Goal: Task Accomplishment & Management: Use online tool/utility

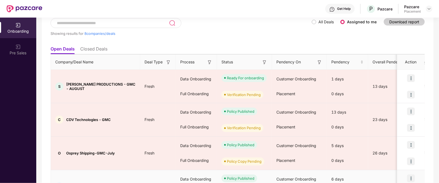
scroll to position [35, 0]
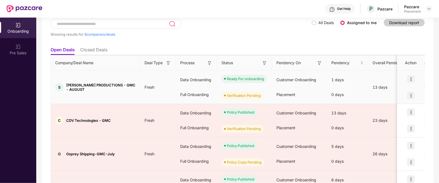
click at [411, 96] on img at bounding box center [411, 96] width 8 height 8
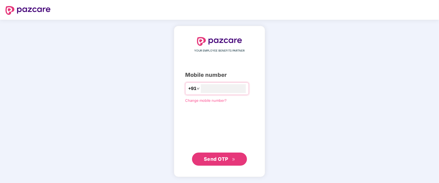
type input "**********"
click at [219, 161] on span "Send OTP" at bounding box center [216, 159] width 24 height 6
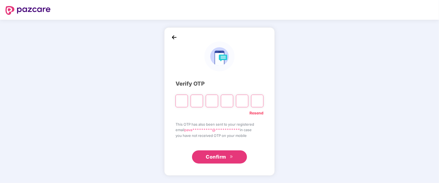
type input "*"
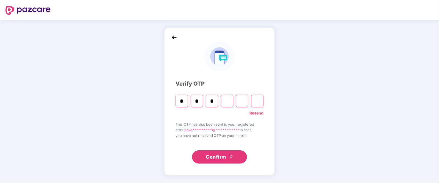
type input "*"
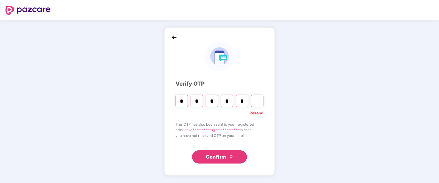
type input "*"
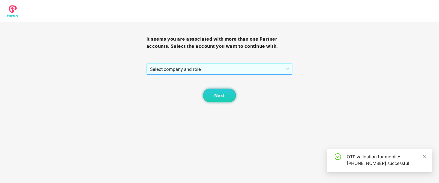
click at [249, 71] on span "Select company and role" at bounding box center [219, 69] width 139 height 10
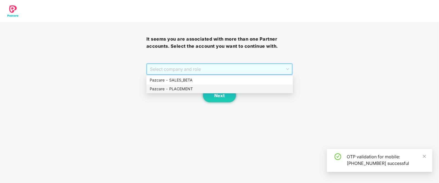
click at [224, 87] on div "Pazcare - PLACEMENT" at bounding box center [220, 89] width 140 height 6
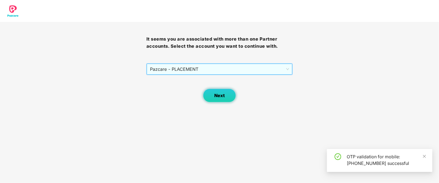
click at [221, 94] on span "Next" at bounding box center [219, 95] width 10 height 5
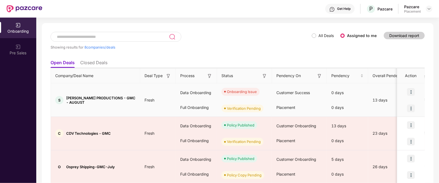
scroll to position [23, 0]
click at [411, 107] on img at bounding box center [411, 108] width 8 height 8
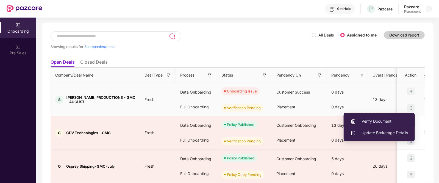
click at [386, 123] on span "Verify Document" at bounding box center [378, 121] width 57 height 6
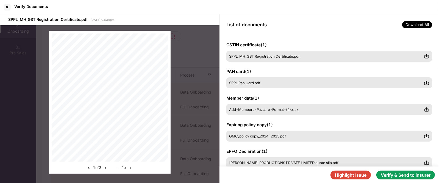
click at [391, 176] on button "Verify & Send to insurer" at bounding box center [405, 175] width 58 height 9
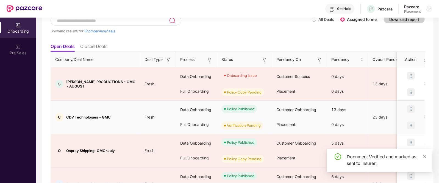
scroll to position [38, 0]
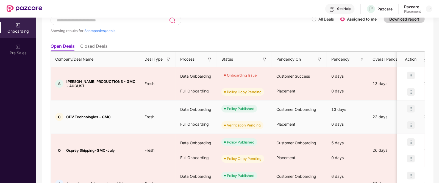
click at [411, 126] on img at bounding box center [411, 125] width 8 height 8
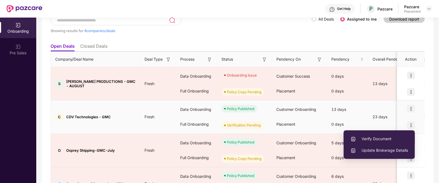
click at [380, 141] on span "Verify Document" at bounding box center [378, 139] width 57 height 6
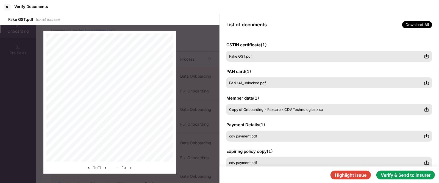
click at [393, 178] on button "Verify & Send to insurer" at bounding box center [405, 175] width 58 height 9
